Goal: Consume media (video, audio): Consume media (video, audio)

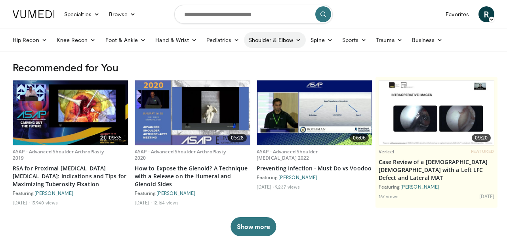
click at [261, 39] on link "Shoulder & Elbow" at bounding box center [275, 40] width 62 height 16
click at [235, 74] on link "Shoulder" at bounding box center [258, 71] width 94 height 13
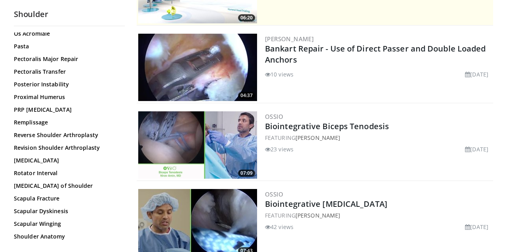
scroll to position [569, 0]
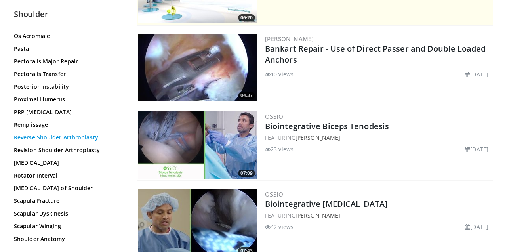
click at [68, 136] on link "Reverse Shoulder Arthroplasty" at bounding box center [67, 137] width 107 height 8
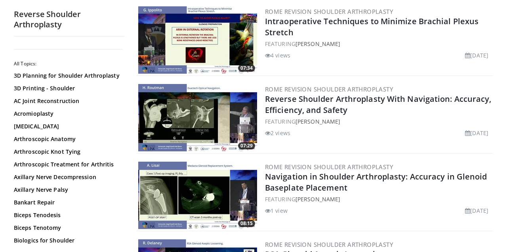
scroll to position [471, 0]
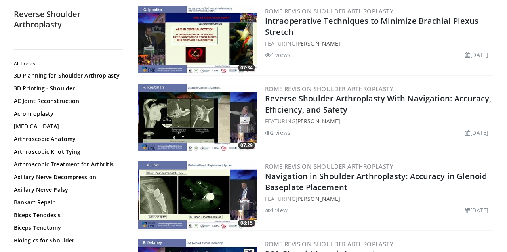
click at [239, 103] on img at bounding box center [197, 116] width 119 height 67
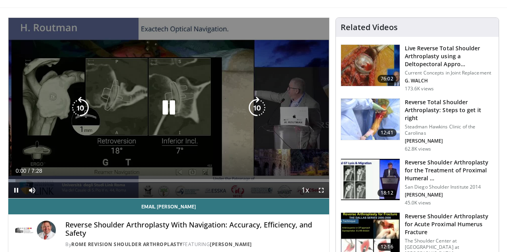
scroll to position [42, 0]
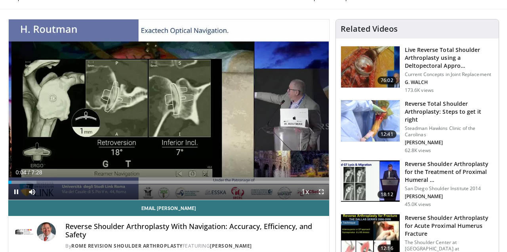
click at [319, 194] on span "Video Player" at bounding box center [321, 192] width 16 height 16
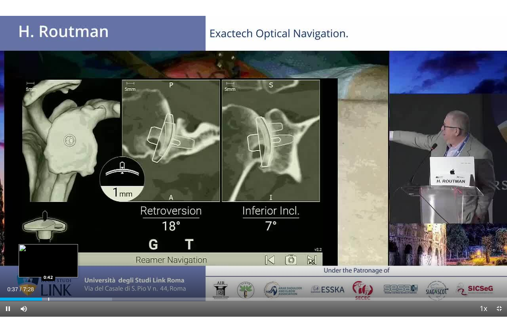
click at [48, 251] on div "Progress Bar" at bounding box center [48, 298] width 1 height 3
click at [59, 251] on div "Progress Bar" at bounding box center [59, 298] width 1 height 3
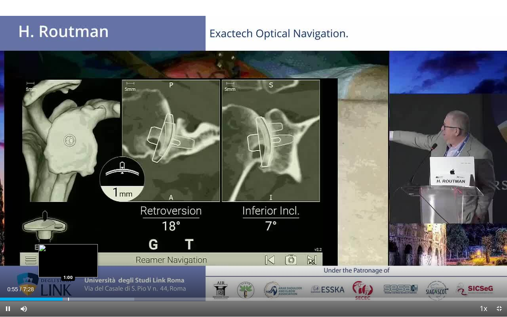
click at [68, 251] on div "Progress Bar" at bounding box center [68, 298] width 1 height 3
click at [75, 251] on div "Progress Bar" at bounding box center [75, 298] width 1 height 3
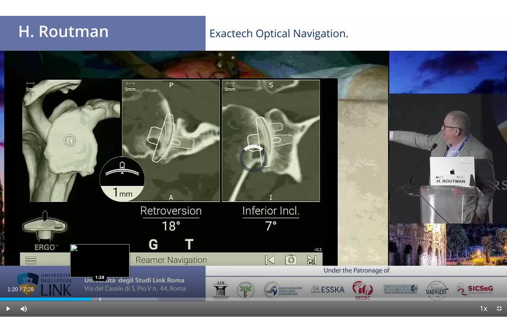
click at [100, 251] on div "Progress Bar" at bounding box center [100, 298] width 1 height 3
click at [92, 251] on div "Loaded : 35.34% 1:32 1:24" at bounding box center [253, 298] width 507 height 3
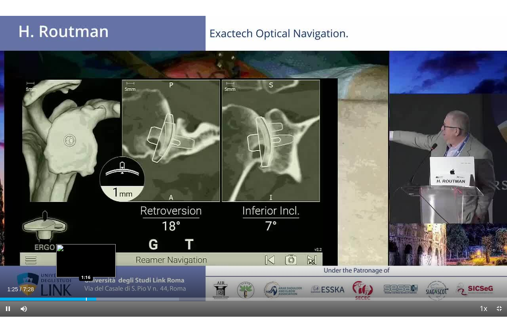
click at [86, 251] on div "Progress Bar" at bounding box center [86, 298] width 1 height 3
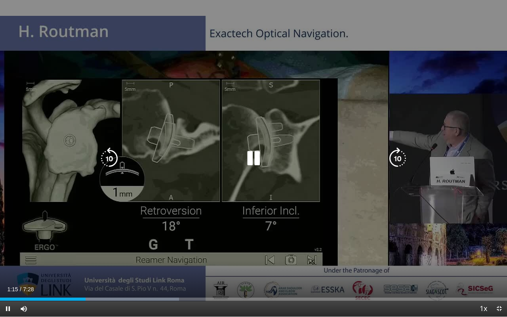
click at [254, 157] on icon "Video Player" at bounding box center [253, 158] width 22 height 22
click at [114, 159] on icon "Video Player" at bounding box center [109, 158] width 22 height 22
click at [256, 155] on icon "Video Player" at bounding box center [253, 158] width 22 height 22
click at [253, 157] on icon "Video Player" at bounding box center [253, 158] width 22 height 22
click at [249, 156] on icon "Video Player" at bounding box center [253, 158] width 22 height 22
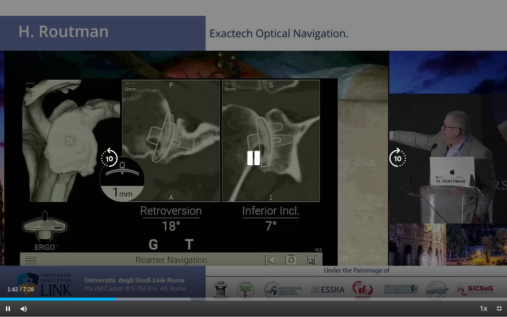
click at [393, 155] on icon "Video Player" at bounding box center [397, 158] width 22 height 22
click at [397, 155] on icon "Video Player" at bounding box center [397, 158] width 22 height 22
click at [397, 156] on icon "Video Player" at bounding box center [397, 158] width 22 height 22
click at [114, 157] on icon "Video Player" at bounding box center [109, 158] width 22 height 22
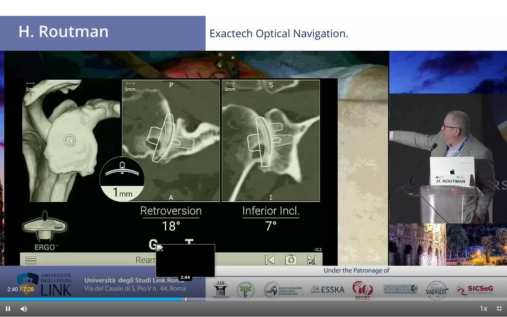
click at [185, 251] on div "Progress Bar" at bounding box center [185, 298] width 1 height 3
click at [194, 251] on div "Progress Bar" at bounding box center [194, 298] width 1 height 3
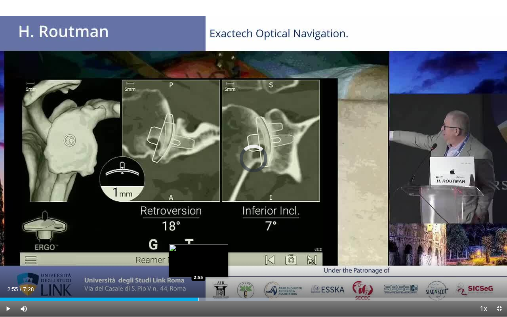
click at [198, 251] on div "Progress Bar" at bounding box center [198, 298] width 1 height 3
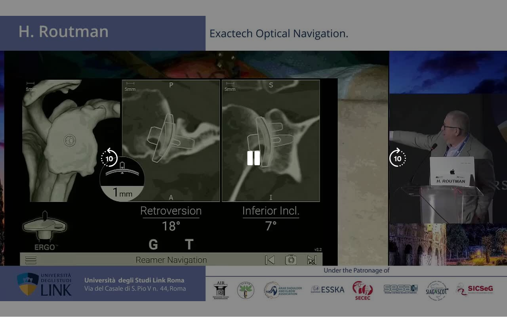
click at [207, 251] on video-js "**********" at bounding box center [253, 158] width 507 height 317
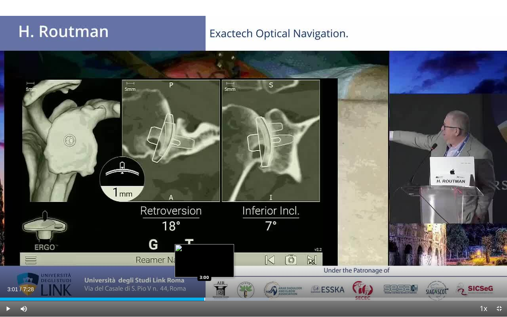
click at [204, 251] on div "Progress Bar" at bounding box center [204, 298] width 1 height 3
click at [211, 251] on div "Progress Bar" at bounding box center [210, 298] width 1 height 3
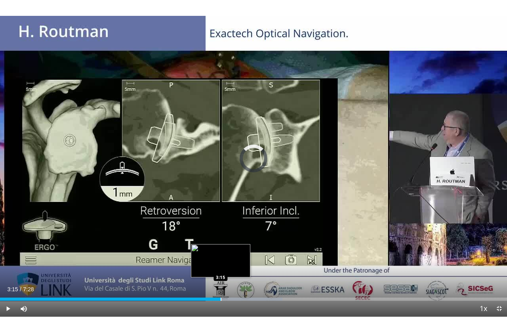
click at [220, 251] on div "Progress Bar" at bounding box center [220, 298] width 1 height 3
click at [229, 251] on div "Progress Bar" at bounding box center [229, 298] width 1 height 3
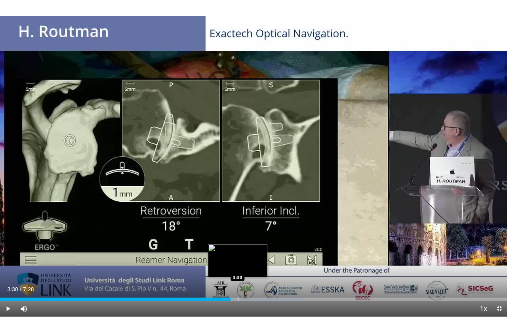
click at [237, 251] on div "Progress Bar" at bounding box center [237, 298] width 1 height 3
click at [244, 251] on div "Progress Bar" at bounding box center [243, 298] width 1 height 3
click at [254, 251] on div "Progress Bar" at bounding box center [254, 298] width 1 height 3
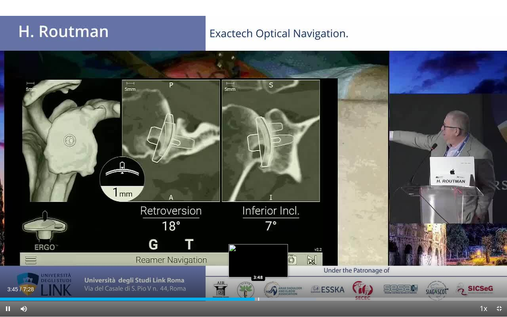
click at [259, 251] on div "Progress Bar" at bounding box center [258, 298] width 1 height 3
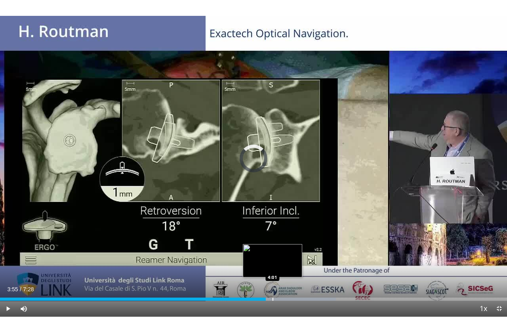
click at [272, 251] on div "Progress Bar" at bounding box center [272, 298] width 1 height 3
click at [278, 251] on div "Progress Bar" at bounding box center [277, 298] width 1 height 3
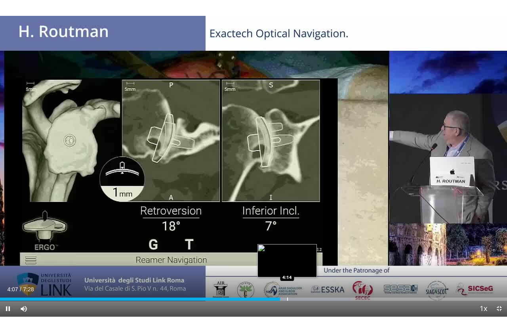
click at [287, 251] on div "Progress Bar" at bounding box center [287, 298] width 1 height 3
click at [300, 251] on div "Progress Bar" at bounding box center [300, 298] width 1 height 3
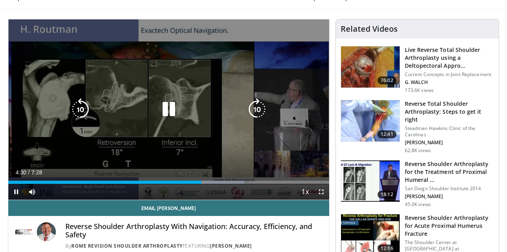
click at [173, 111] on icon "Video Player" at bounding box center [168, 109] width 22 height 22
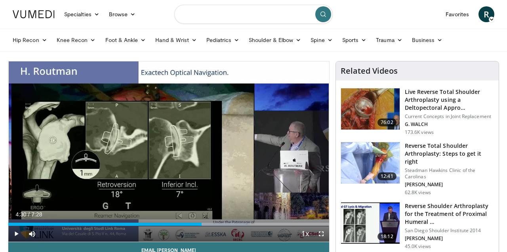
click at [254, 11] on input "Search topics, interventions" at bounding box center [253, 14] width 158 height 19
type input "**********"
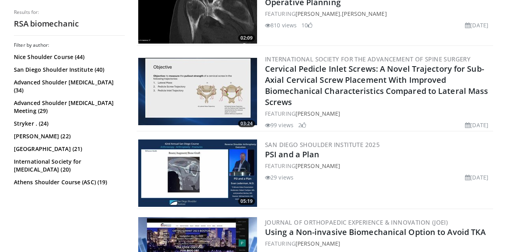
scroll to position [1511, 0]
